Goal: Task Accomplishment & Management: Use online tool/utility

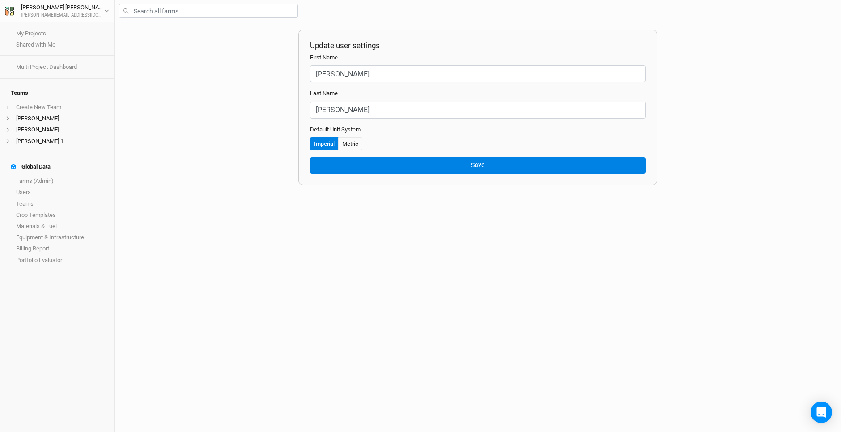
click at [179, 124] on div "Update user settings First Name [PERSON_NAME] Name [PERSON_NAME] Default Unit S…" at bounding box center [478, 227] width 727 height 410
click at [247, 144] on div "Update user settings First Name [PERSON_NAME] Name [PERSON_NAME] Default Unit S…" at bounding box center [478, 227] width 727 height 410
click at [43, 9] on div "[PERSON_NAME]" at bounding box center [62, 7] width 83 height 9
click at [47, 176] on link "Farms (Admin)" at bounding box center [57, 181] width 114 height 11
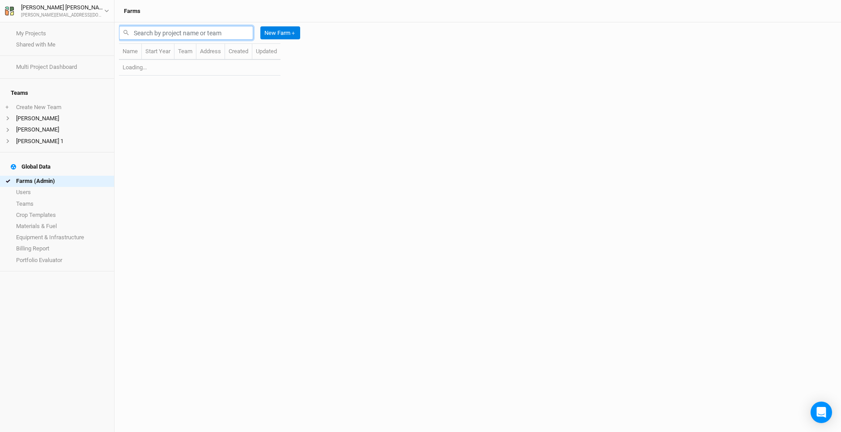
click at [138, 33] on input "text" at bounding box center [186, 33] width 134 height 14
click at [138, 33] on input "RAM" at bounding box center [186, 33] width 134 height 14
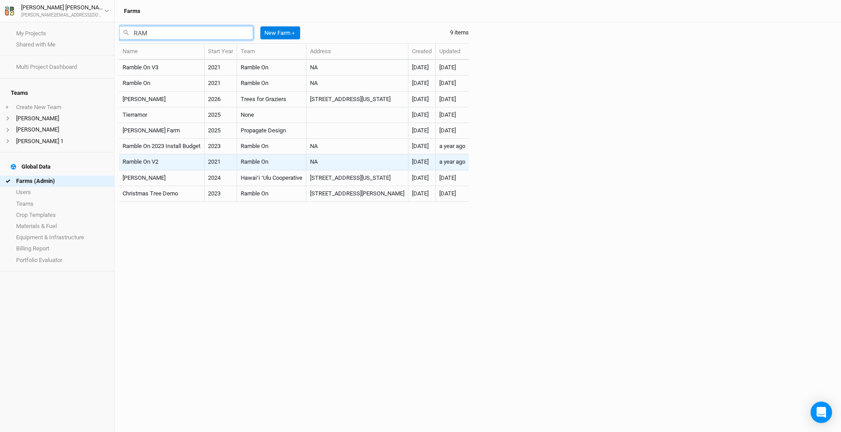
type input "RAM"
click at [255, 165] on td "Ramble On" at bounding box center [271, 162] width 69 height 16
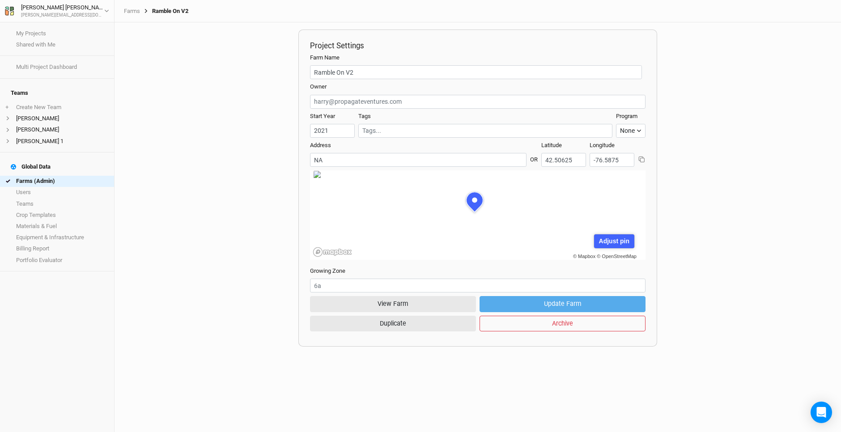
scroll to position [45, 122]
click at [404, 301] on button "View Farm" at bounding box center [393, 304] width 166 height 16
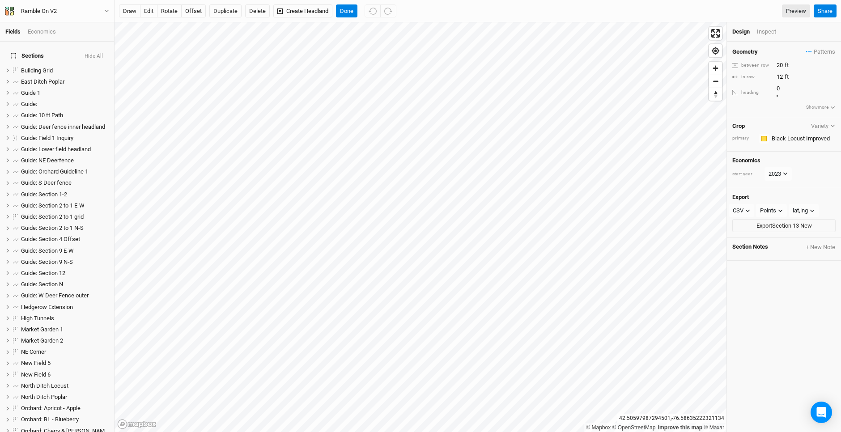
scroll to position [493, 0]
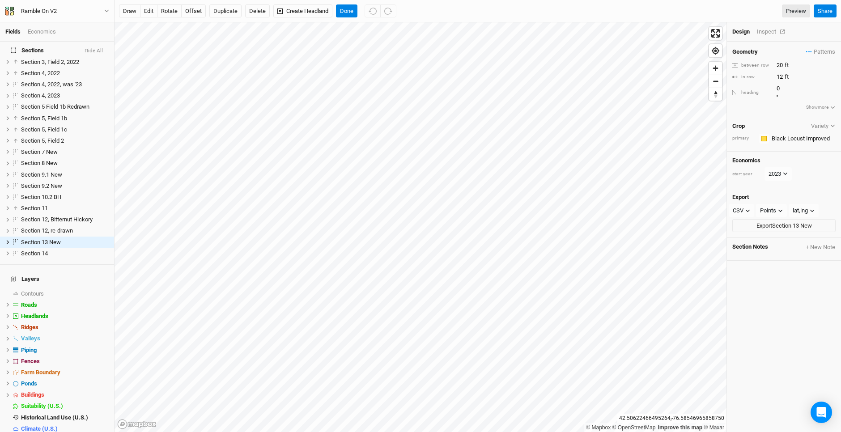
click at [764, 30] on div "Inspect" at bounding box center [773, 32] width 32 height 8
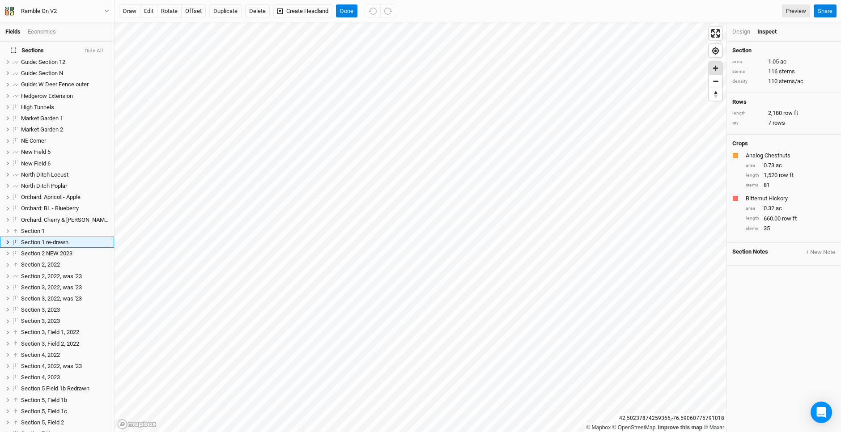
scroll to position [211, 0]
click at [344, 14] on button "Done" at bounding box center [346, 10] width 21 height 13
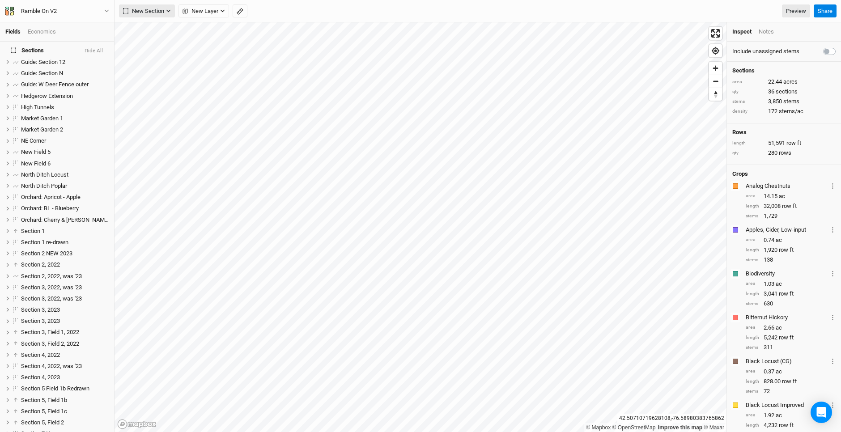
click at [151, 11] on span "New Section" at bounding box center [143, 11] width 41 height 9
click at [155, 29] on button "Grid" at bounding box center [154, 29] width 71 height 14
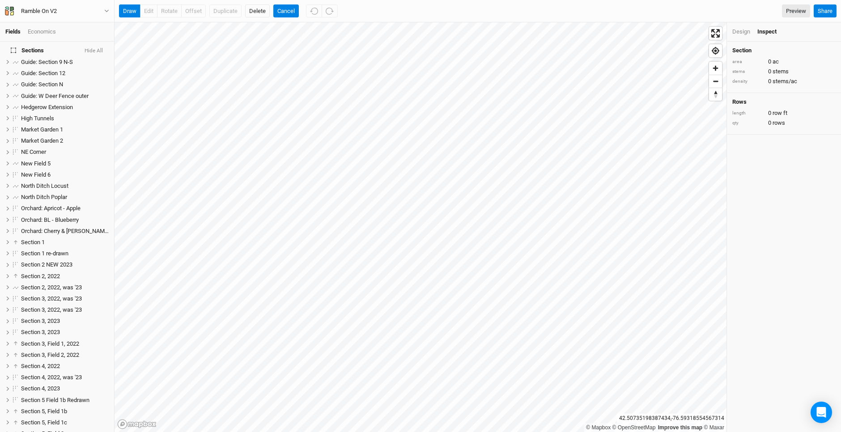
scroll to position [0, 0]
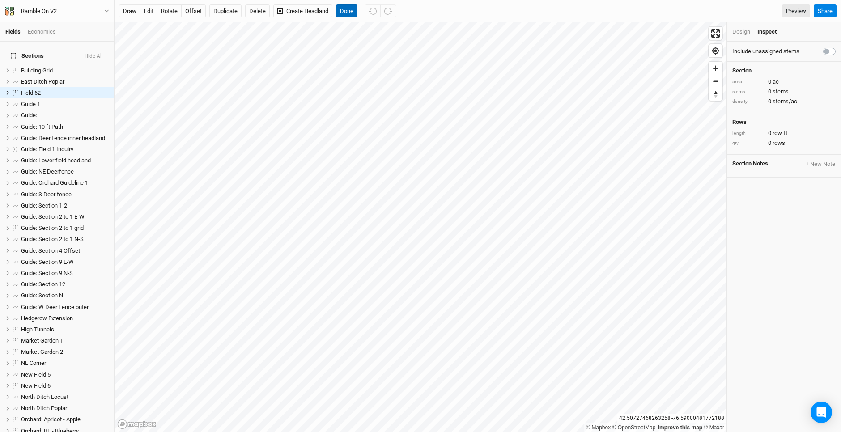
click at [347, 13] on button "Done" at bounding box center [346, 10] width 21 height 13
click at [345, 12] on button "Done" at bounding box center [346, 10] width 21 height 13
click at [766, 33] on div "Inspect" at bounding box center [774, 32] width 32 height 8
click at [742, 32] on div "Design" at bounding box center [742, 32] width 18 height 8
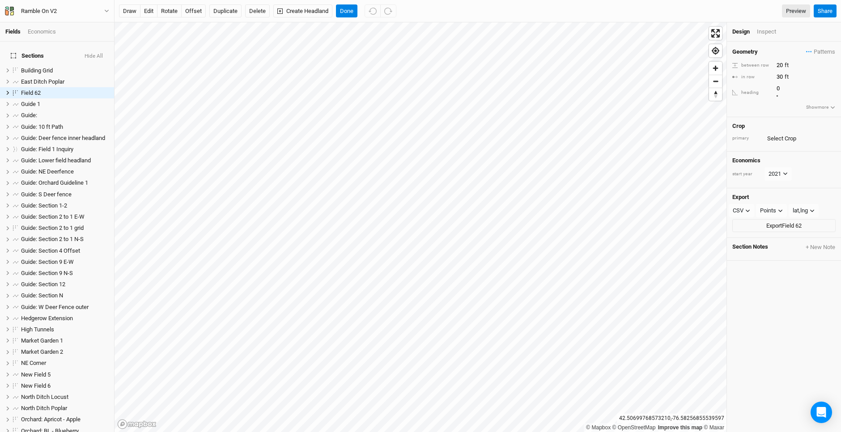
click at [761, 30] on div "Inspect" at bounding box center [773, 32] width 32 height 8
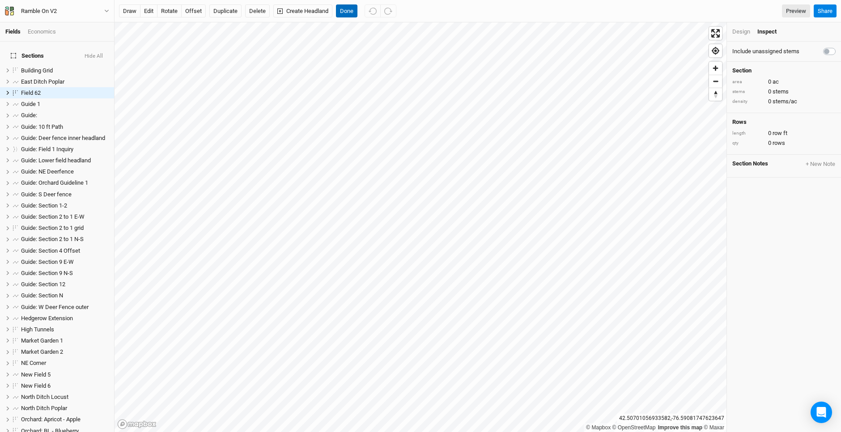
click at [348, 13] on button "Done" at bounding box center [346, 10] width 21 height 13
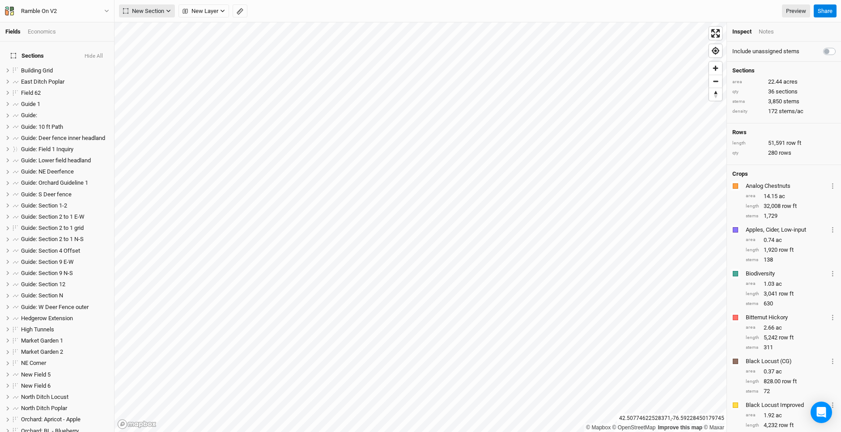
click at [152, 10] on span "New Section" at bounding box center [143, 11] width 41 height 9
click at [153, 32] on button "Grid" at bounding box center [154, 29] width 71 height 14
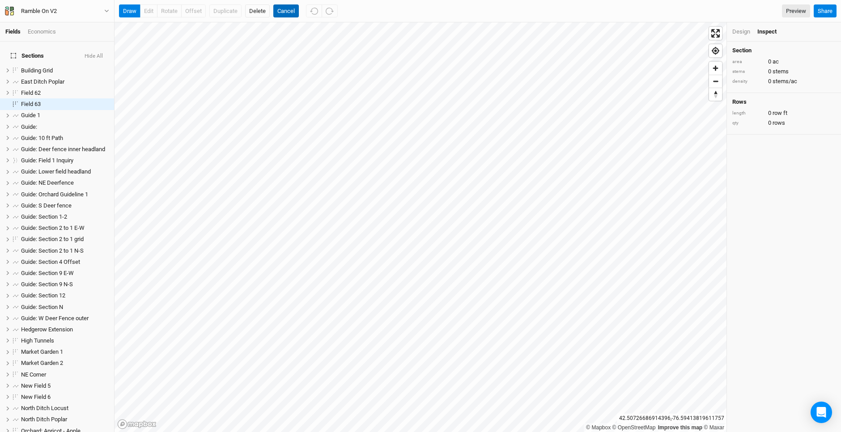
click at [289, 12] on button "Cancel" at bounding box center [286, 10] width 26 height 13
